Goal: Task Accomplishment & Management: Use online tool/utility

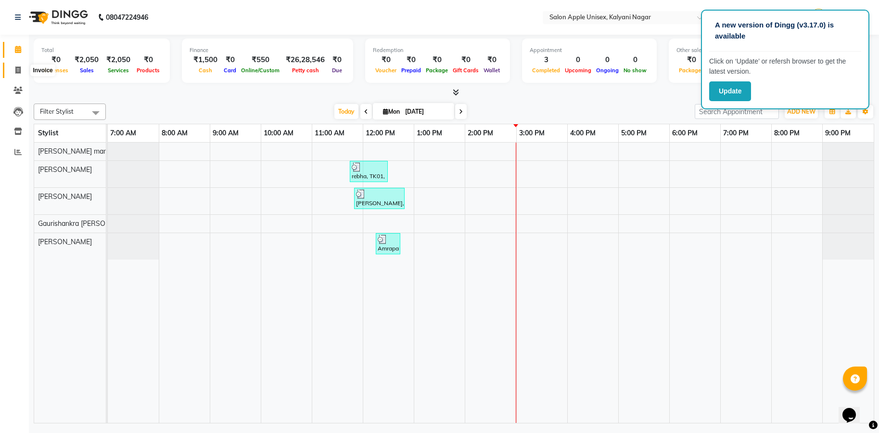
click at [16, 69] on icon at bounding box center [17, 69] width 5 height 7
select select "service"
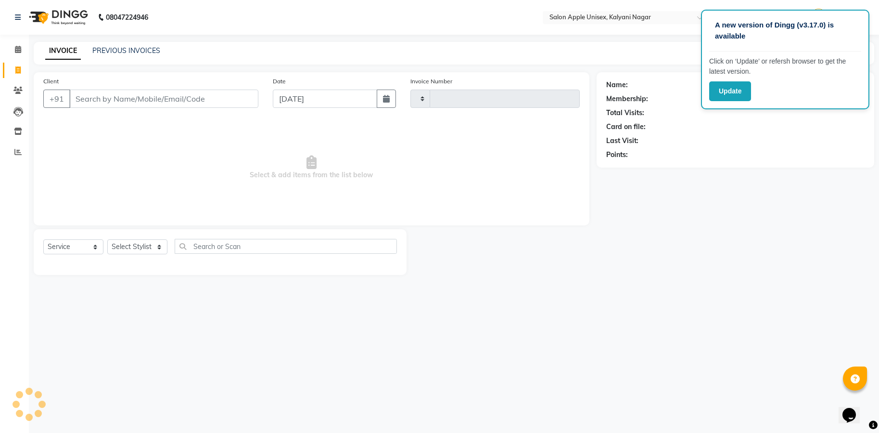
click at [107, 85] on div "Client +91" at bounding box center [151, 95] width 230 height 39
click at [118, 86] on div "Client +91" at bounding box center [151, 95] width 230 height 39
click at [118, 92] on input "Client" at bounding box center [163, 99] width 189 height 18
type input "KA"
type input "1703"
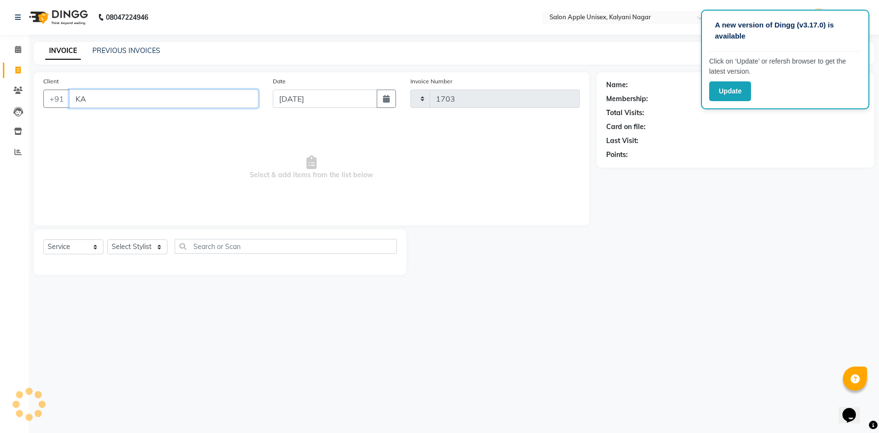
select select "119"
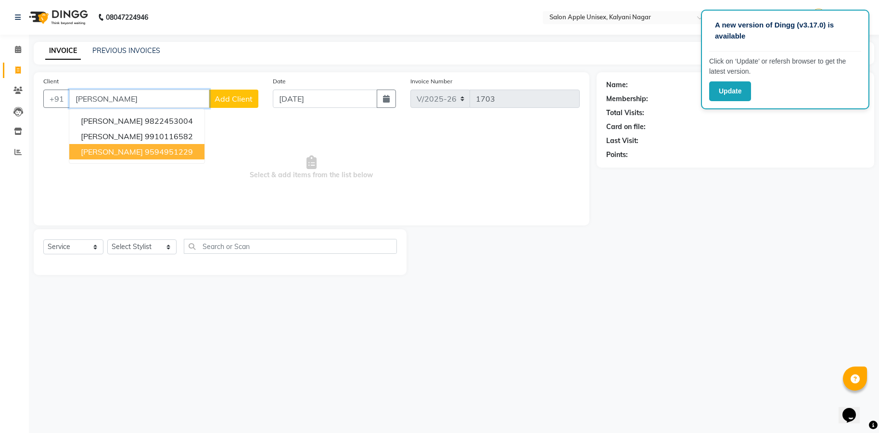
click at [141, 162] on ngb-typeahead-window "[PERSON_NAME] 9822453004 [PERSON_NAME] 9910116582 [PERSON_NAME] 9594951229" at bounding box center [137, 136] width 136 height 55
click at [162, 151] on ngb-highlight "9594951229" at bounding box center [169, 152] width 48 height 10
type input "9594951229"
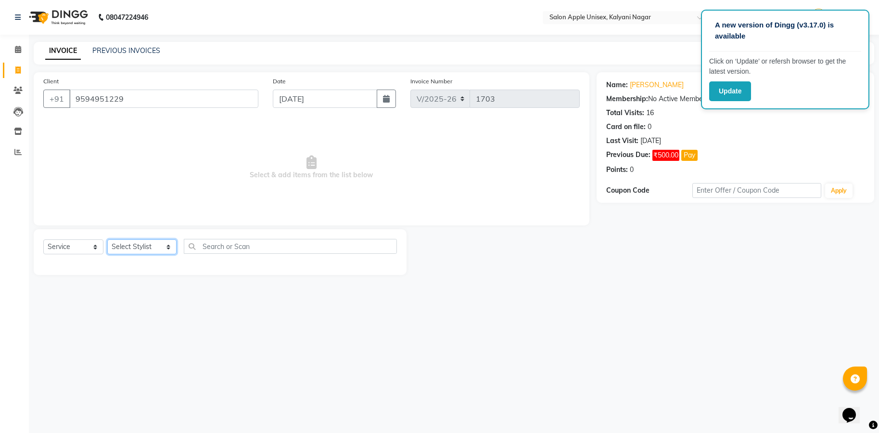
click at [162, 248] on select "Select Stylist [PERSON_NAME] Gaurishankra [PERSON_NAME] (Owner) [PERSON_NAME] M…" at bounding box center [141, 246] width 69 height 15
select select "89815"
click at [107, 239] on select "Select Stylist [PERSON_NAME] Gaurishankra [PERSON_NAME] (Owner) [PERSON_NAME] M…" at bounding box center [141, 246] width 69 height 15
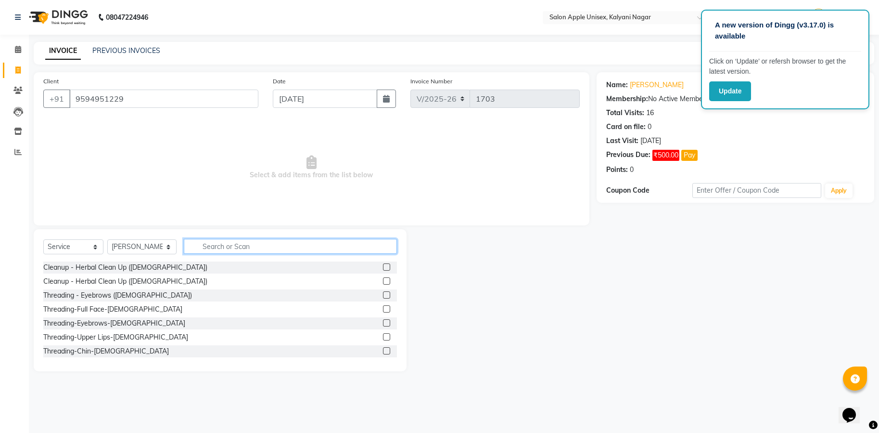
click at [230, 242] on input "text" at bounding box center [290, 246] width 213 height 15
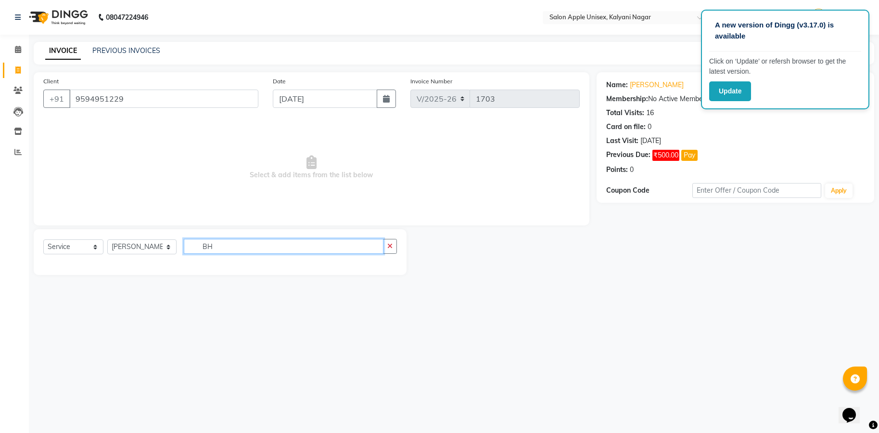
type input "B"
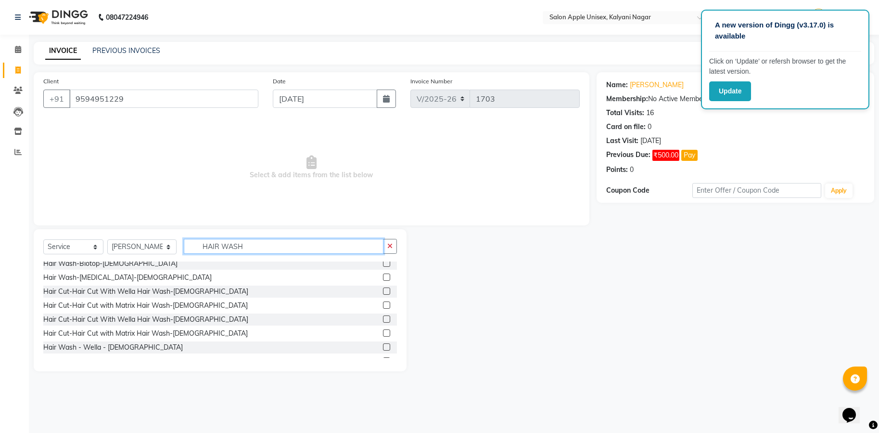
scroll to position [173, 0]
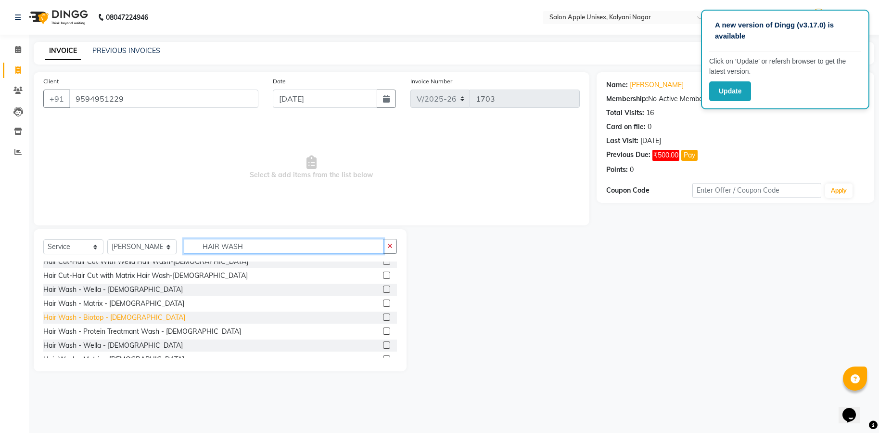
type input "HAIR WASH"
click at [100, 320] on div "Hair Wash - Biotop - [DEMOGRAPHIC_DATA]" at bounding box center [114, 317] width 142 height 10
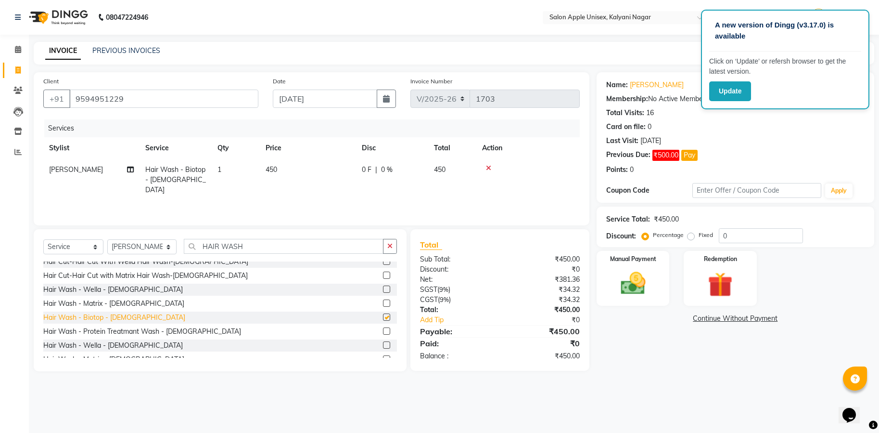
checkbox input "false"
click at [622, 280] on img at bounding box center [633, 284] width 42 height 30
